Goal: Complete Application Form: Complete application form

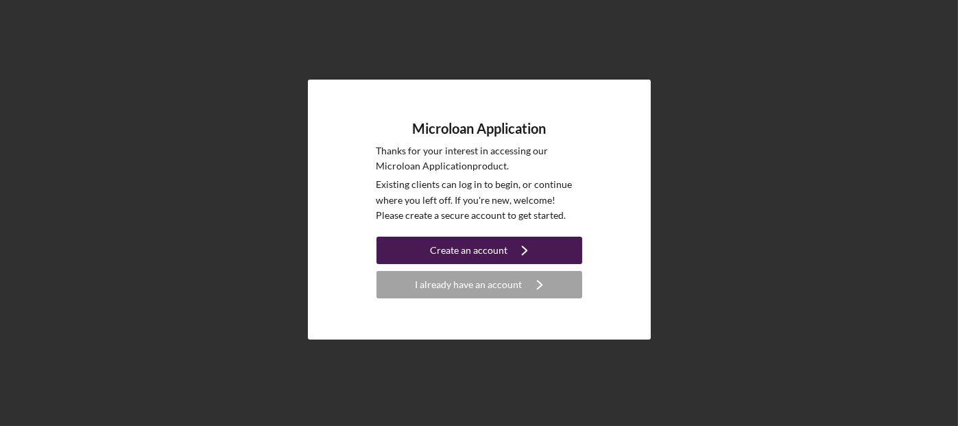
click at [473, 254] on div "Create an account" at bounding box center [468, 250] width 77 height 27
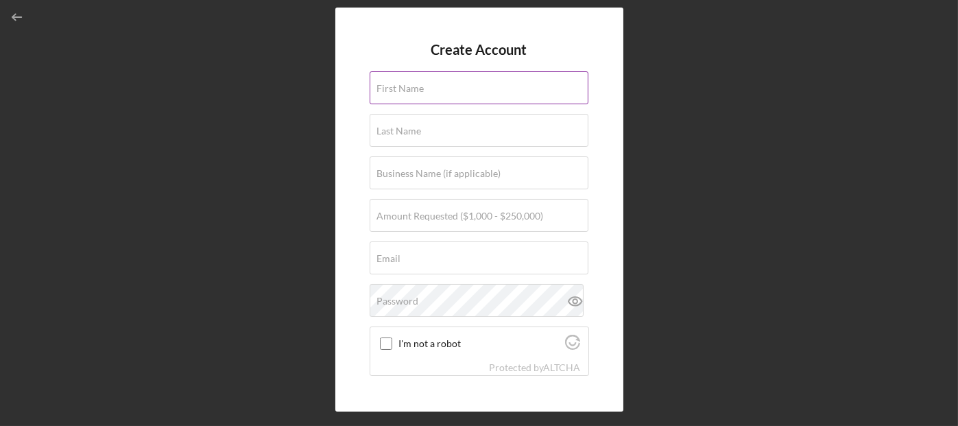
click at [422, 91] on label "First Name" at bounding box center [400, 88] width 47 height 11
click at [422, 91] on input "First Name" at bounding box center [479, 87] width 219 height 33
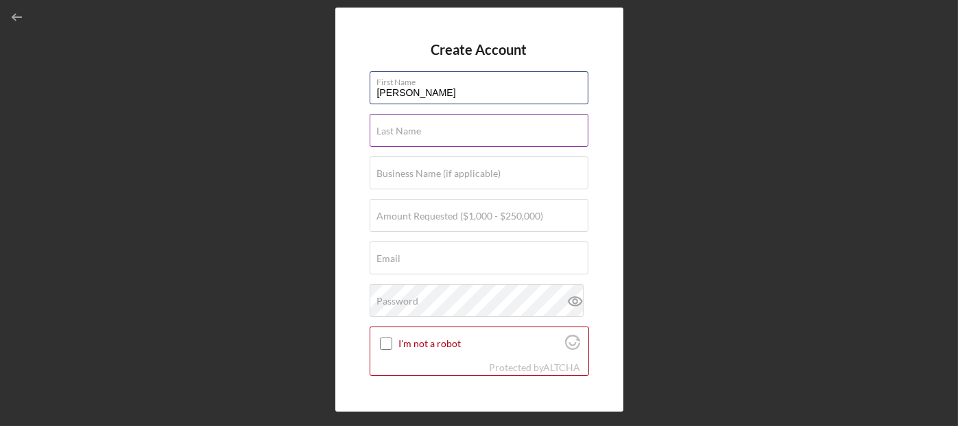
type input "[PERSON_NAME]"
click at [418, 129] on label "Last Name" at bounding box center [399, 130] width 45 height 11
click at [418, 129] on input "Last Name" at bounding box center [479, 130] width 219 height 33
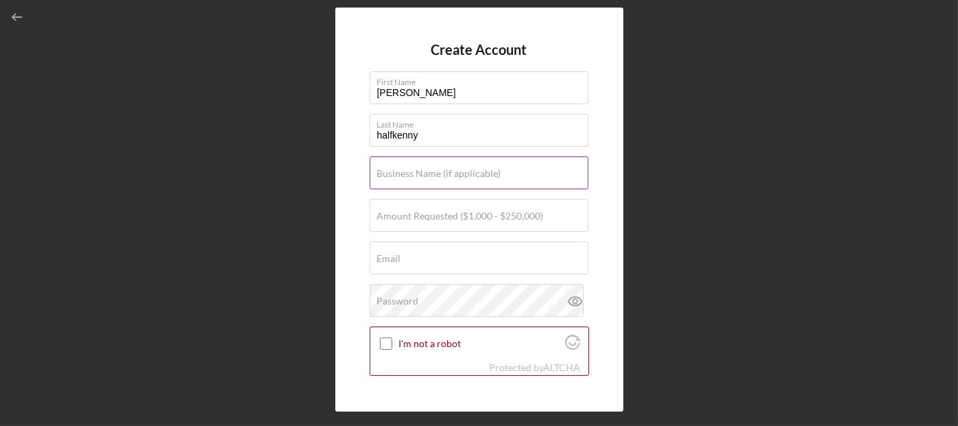
click at [384, 168] on label "Business Name (if applicable)" at bounding box center [439, 173] width 124 height 11
click at [384, 168] on input "Business Name (if applicable)" at bounding box center [479, 172] width 219 height 33
click at [384, 135] on input "halfkenny" at bounding box center [479, 130] width 219 height 33
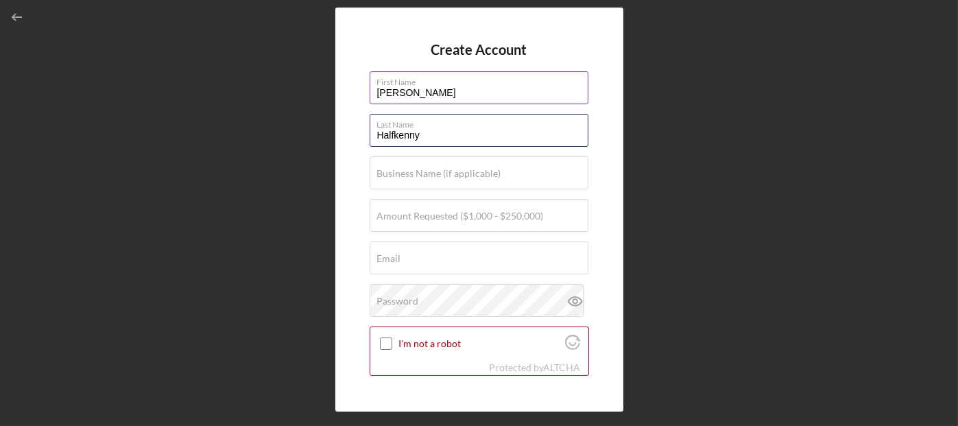
type input "Halfkenny"
click at [381, 94] on input "[PERSON_NAME]" at bounding box center [479, 87] width 219 height 33
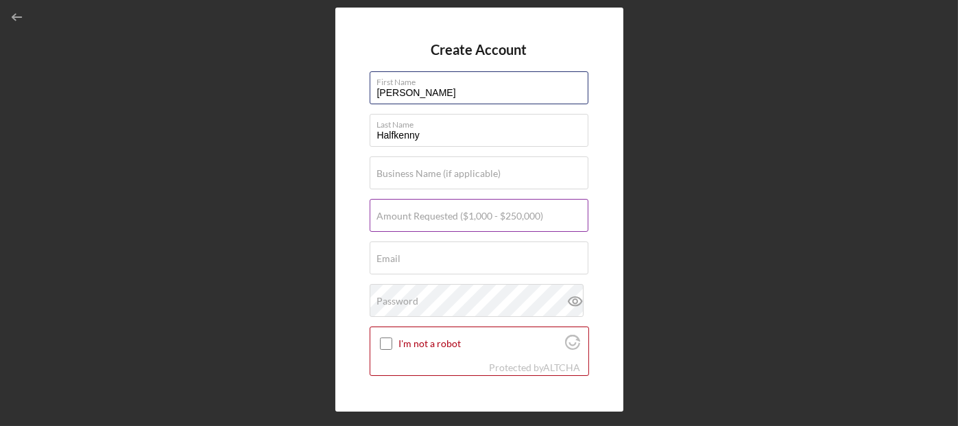
type input "[PERSON_NAME]"
click at [455, 215] on label "Amount Requested ($1,000 - $250,000)" at bounding box center [460, 216] width 167 height 11
click at [455, 215] on input "Amount Requested ($1,000 - $250,000)" at bounding box center [479, 215] width 219 height 33
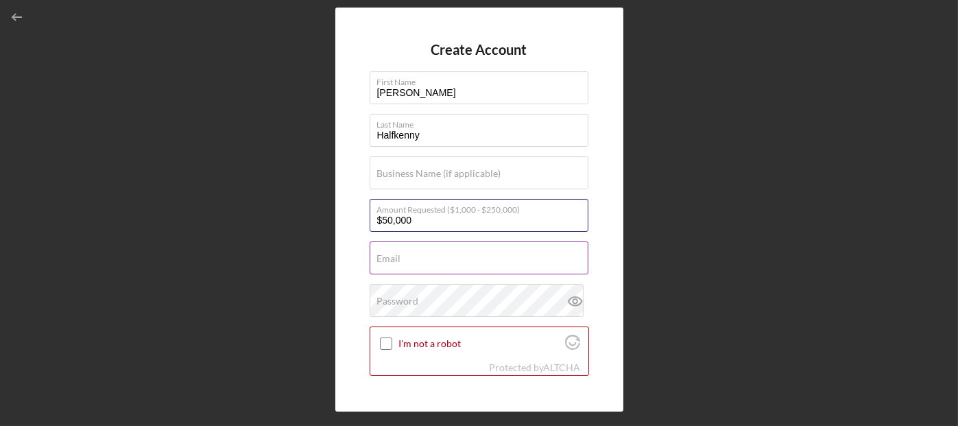
type input "$50,000"
click at [393, 260] on label "Email" at bounding box center [389, 258] width 24 height 11
click at [393, 260] on input "Email" at bounding box center [479, 257] width 219 height 33
type input "[EMAIL_ADDRESS][DOMAIN_NAME]"
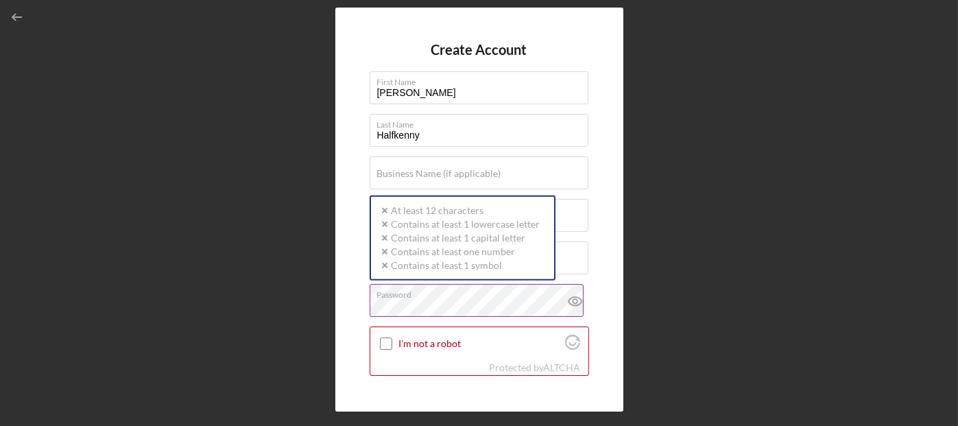
click at [420, 294] on div "Password Icon/icon-validation-no At least 12 characters Icon/icon-validation-no…" at bounding box center [479, 301] width 219 height 34
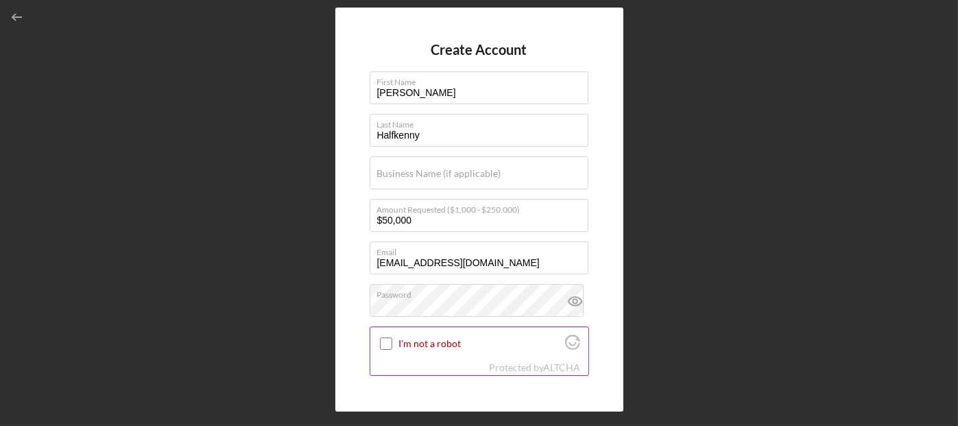
click at [381, 343] on input "I'm not a robot" at bounding box center [386, 343] width 12 height 12
checkbox input "true"
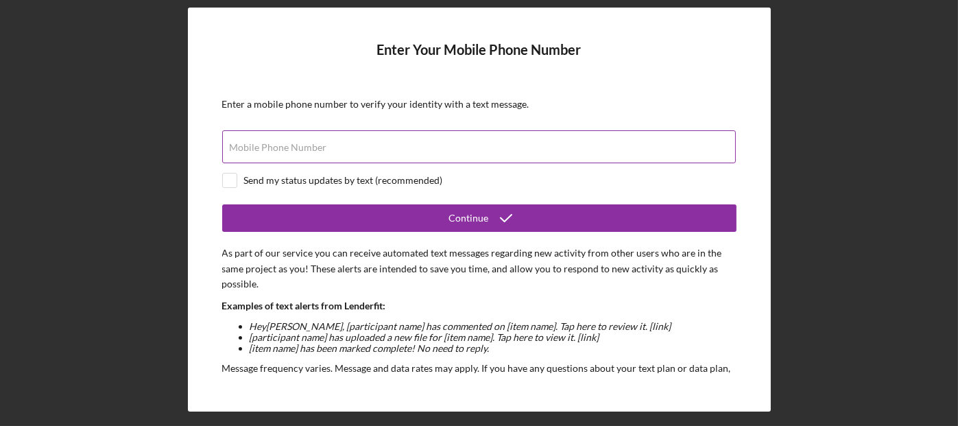
click at [307, 150] on label "Mobile Phone Number" at bounding box center [278, 147] width 97 height 11
click at [307, 150] on input "Mobile Phone Number" at bounding box center [479, 146] width 514 height 33
type input "[PHONE_NUMBER]"
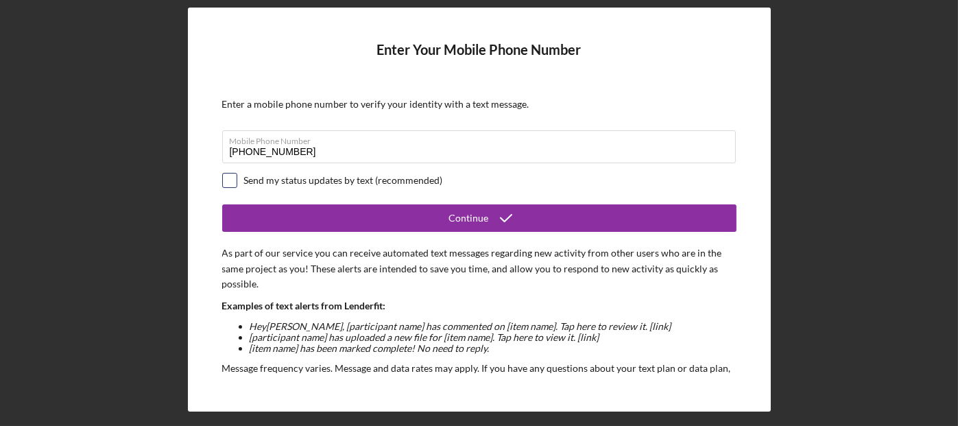
click at [227, 186] on input "checkbox" at bounding box center [230, 180] width 14 height 14
checkbox input "true"
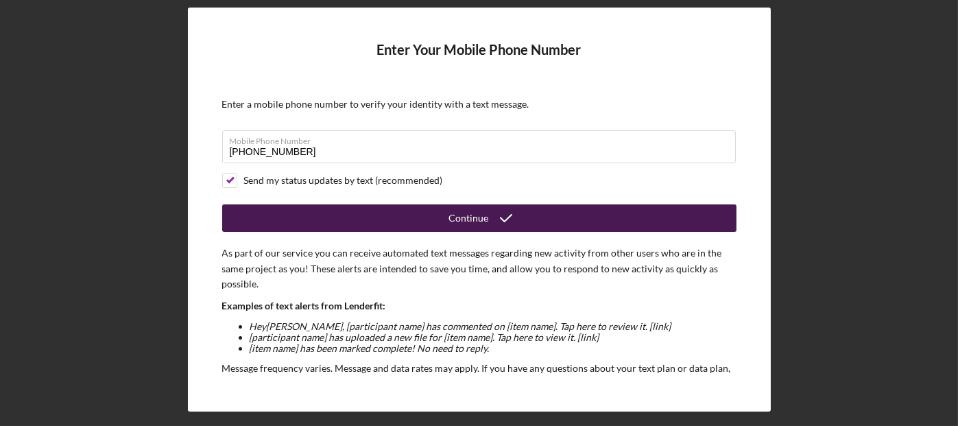
click at [466, 217] on div "Continue" at bounding box center [469, 217] width 40 height 27
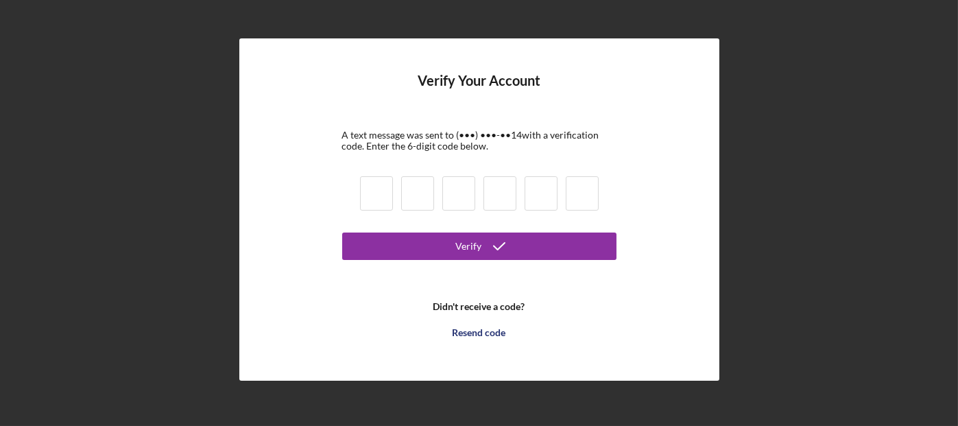
click at [381, 189] on input at bounding box center [376, 193] width 33 height 34
type input "8"
type input "9"
type input "3"
type input "1"
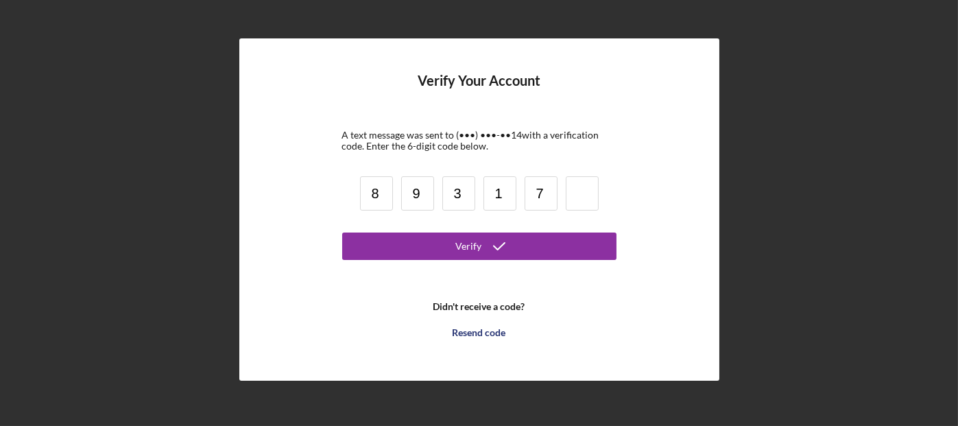
type input "7"
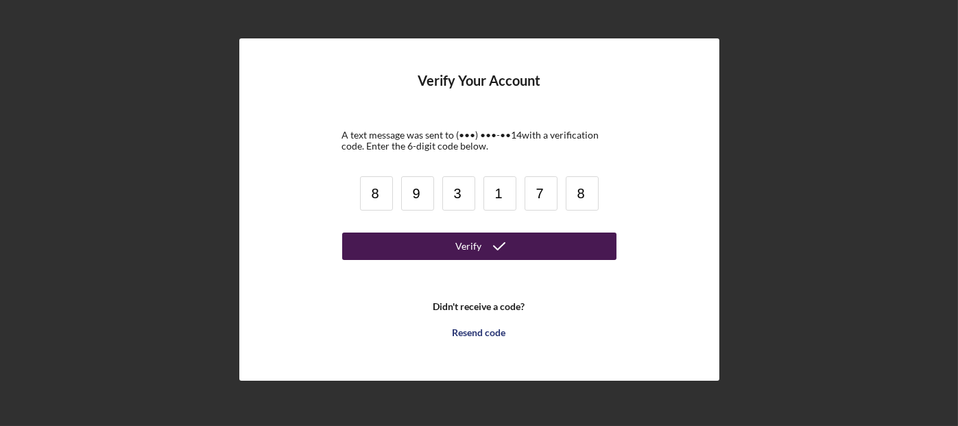
type input "8"
click at [477, 245] on div "Verify" at bounding box center [469, 245] width 26 height 27
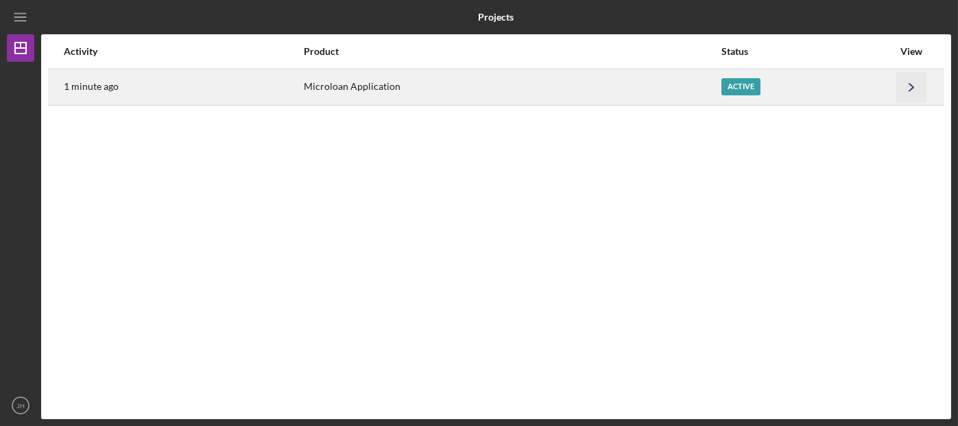
click at [915, 86] on icon "Icon/Navigate" at bounding box center [911, 86] width 31 height 31
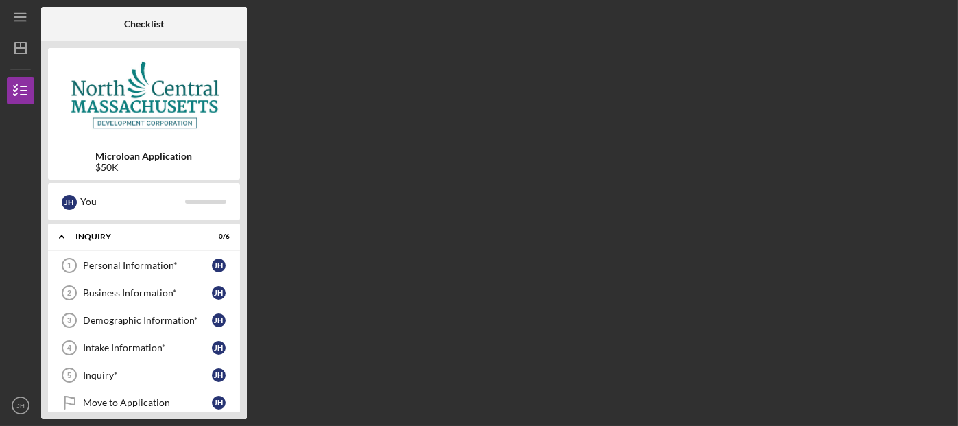
drag, startPoint x: 509, startPoint y: 269, endPoint x: 621, endPoint y: 212, distance: 125.7
click at [621, 212] on div "Checklist Microloan Application $50K J H You Icon/Expander INQUIRY 0 / 6 Person…" at bounding box center [496, 213] width 910 height 412
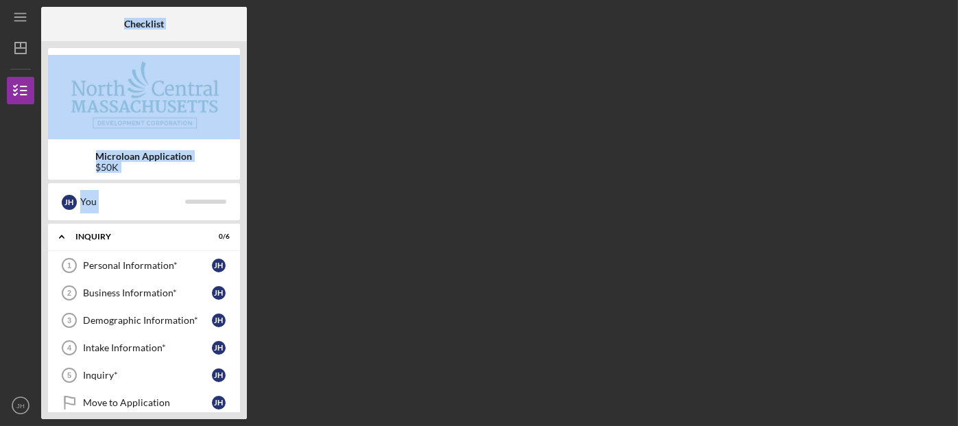
click at [424, 56] on div "Checklist Microloan Application $50K J H You Icon/Expander INQUIRY 0 / 6 Person…" at bounding box center [496, 213] width 910 height 412
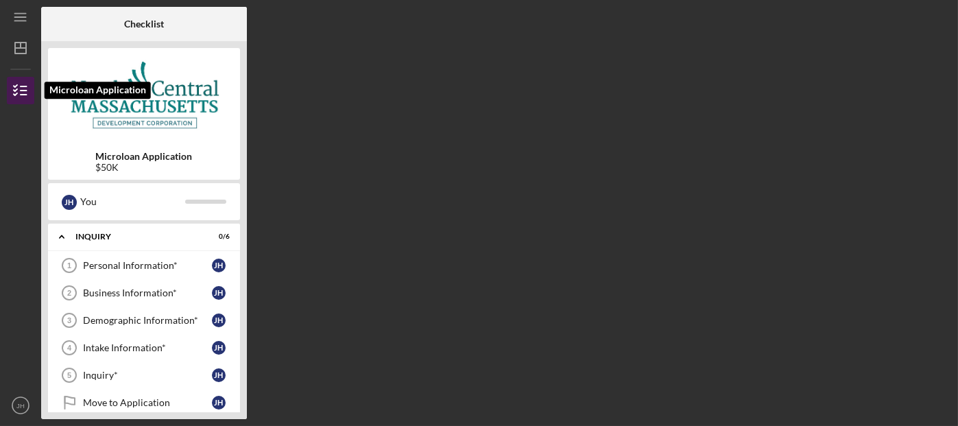
click at [22, 95] on icon "button" at bounding box center [20, 90] width 34 height 34
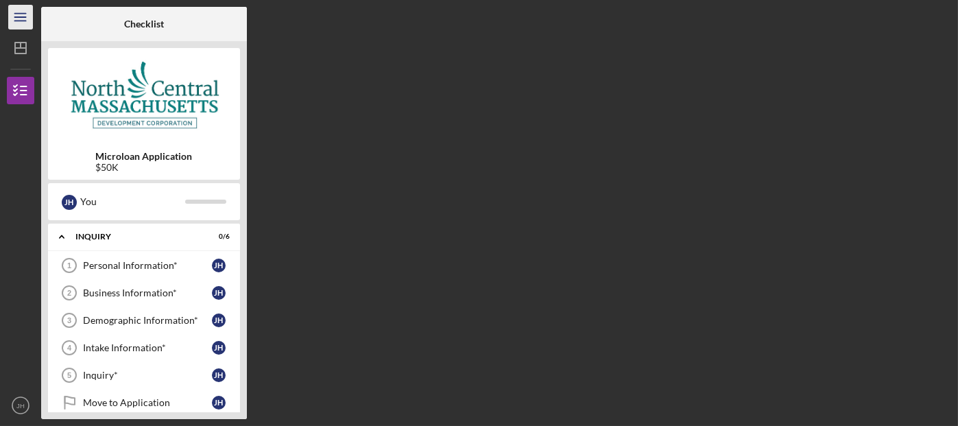
click at [22, 25] on icon "Icon/Menu" at bounding box center [20, 17] width 31 height 31
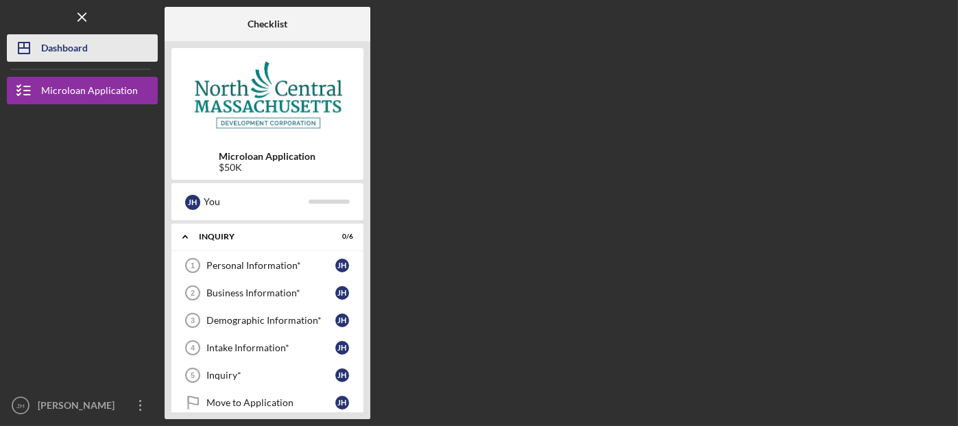
click at [33, 49] on icon "Icon/Dashboard" at bounding box center [24, 48] width 34 height 34
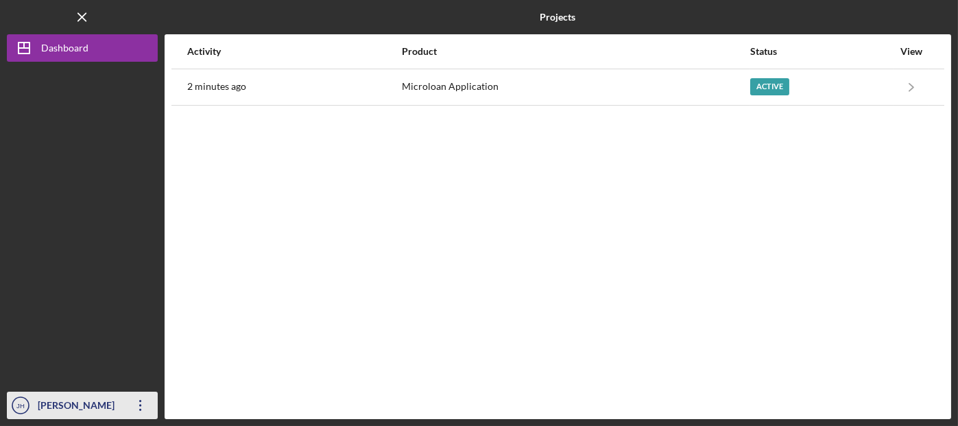
click at [141, 406] on icon "Icon/Overflow" at bounding box center [140, 405] width 34 height 34
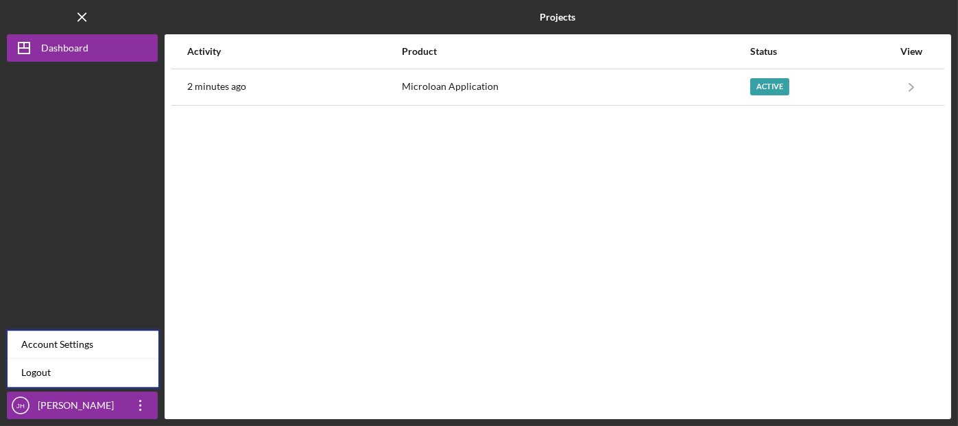
click at [387, 350] on div "Activity Product Status View 2 minutes ago Microloan Application Active Icon/Na…" at bounding box center [558, 226] width 786 height 385
